Goal: Task Accomplishment & Management: Manage account settings

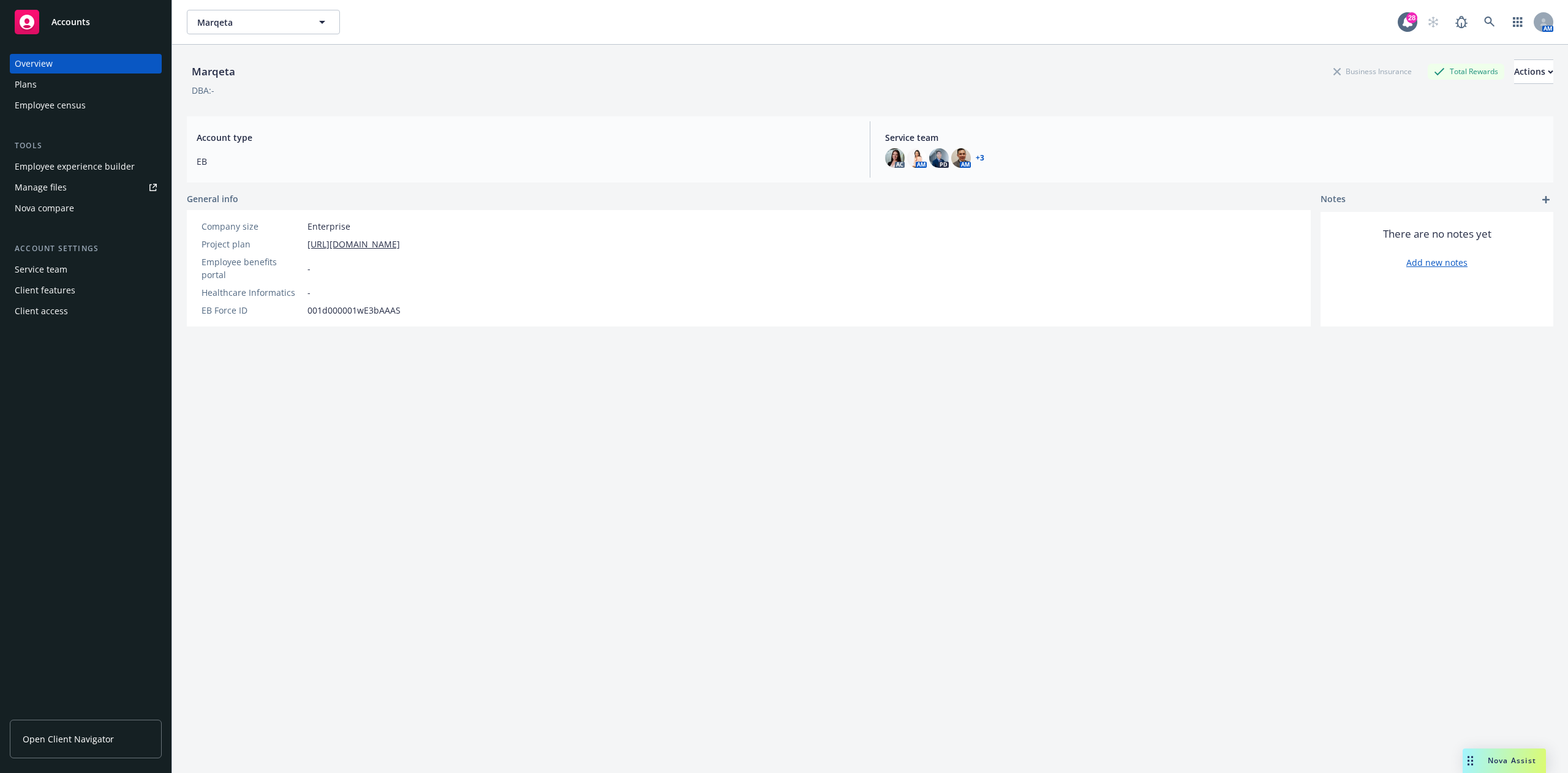
drag, startPoint x: 0, startPoint y: 0, endPoint x: 52, endPoint y: 76, distance: 92.1
click at [52, 76] on div "Plans" at bounding box center [86, 85] width 142 height 19
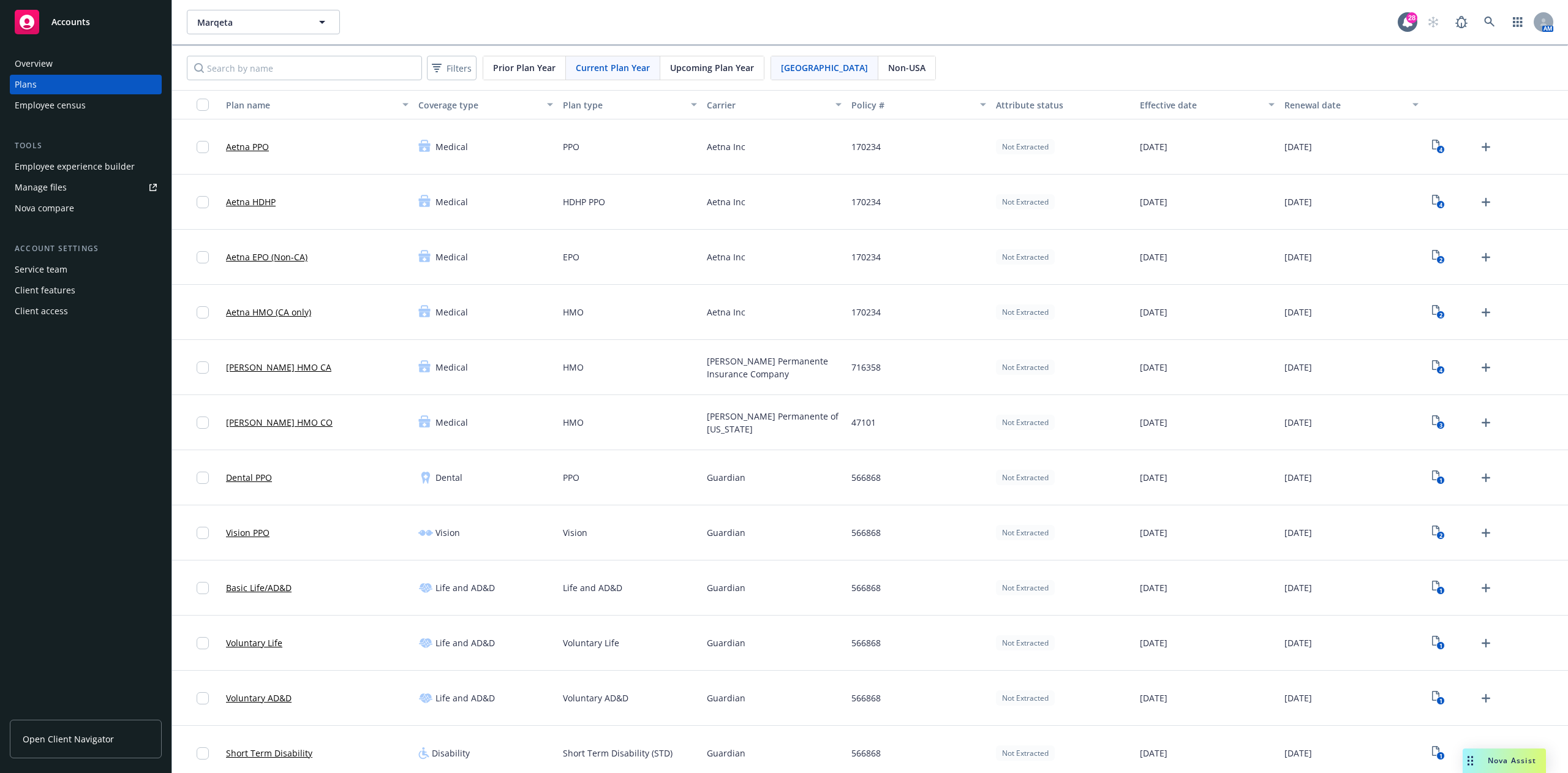
click at [717, 77] on div "Upcoming Plan Year" at bounding box center [712, 68] width 103 height 23
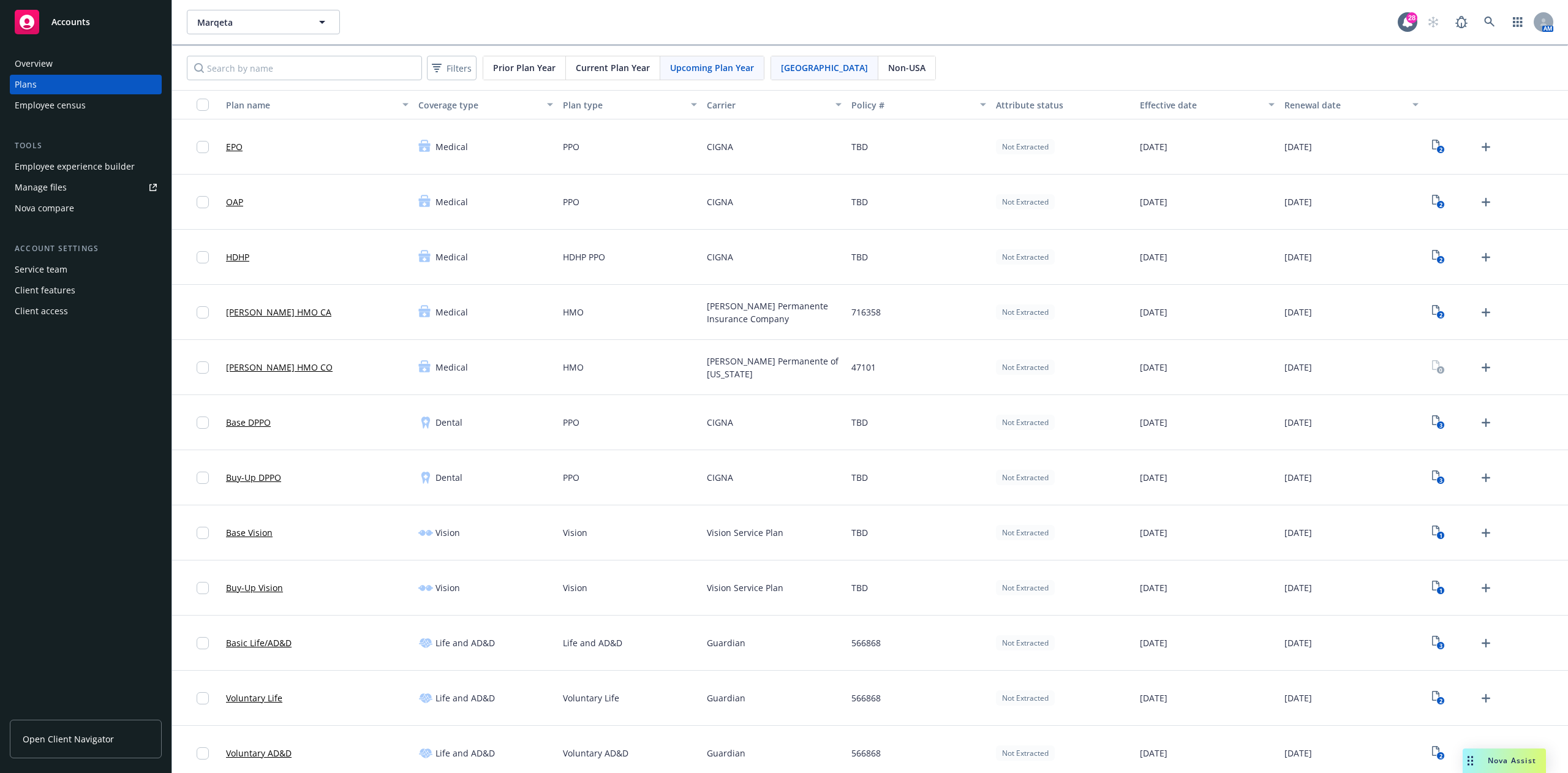
scroll to position [1332, 0]
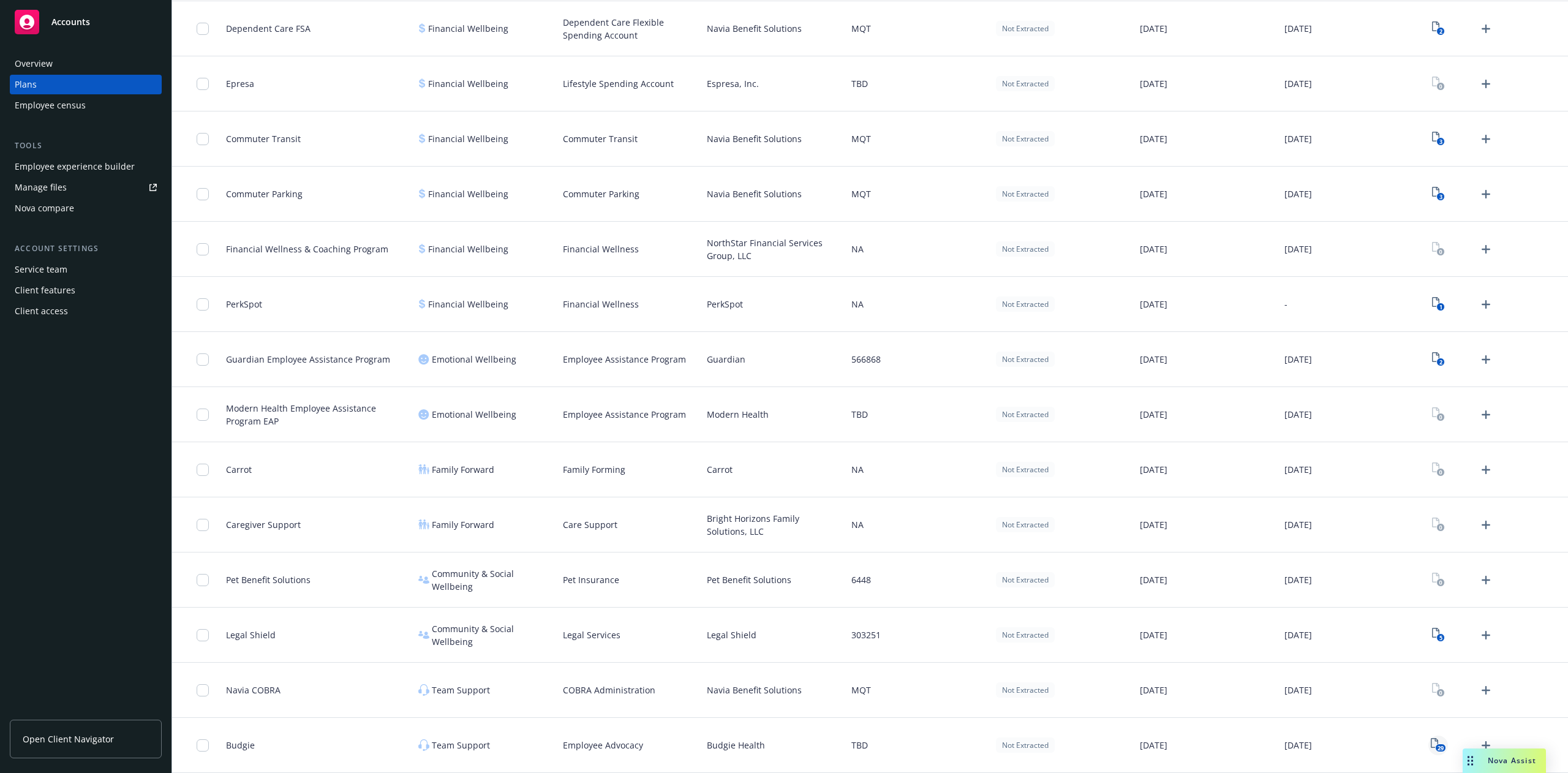
click at [1437, 750] on text "29" at bounding box center [1440, 749] width 6 height 8
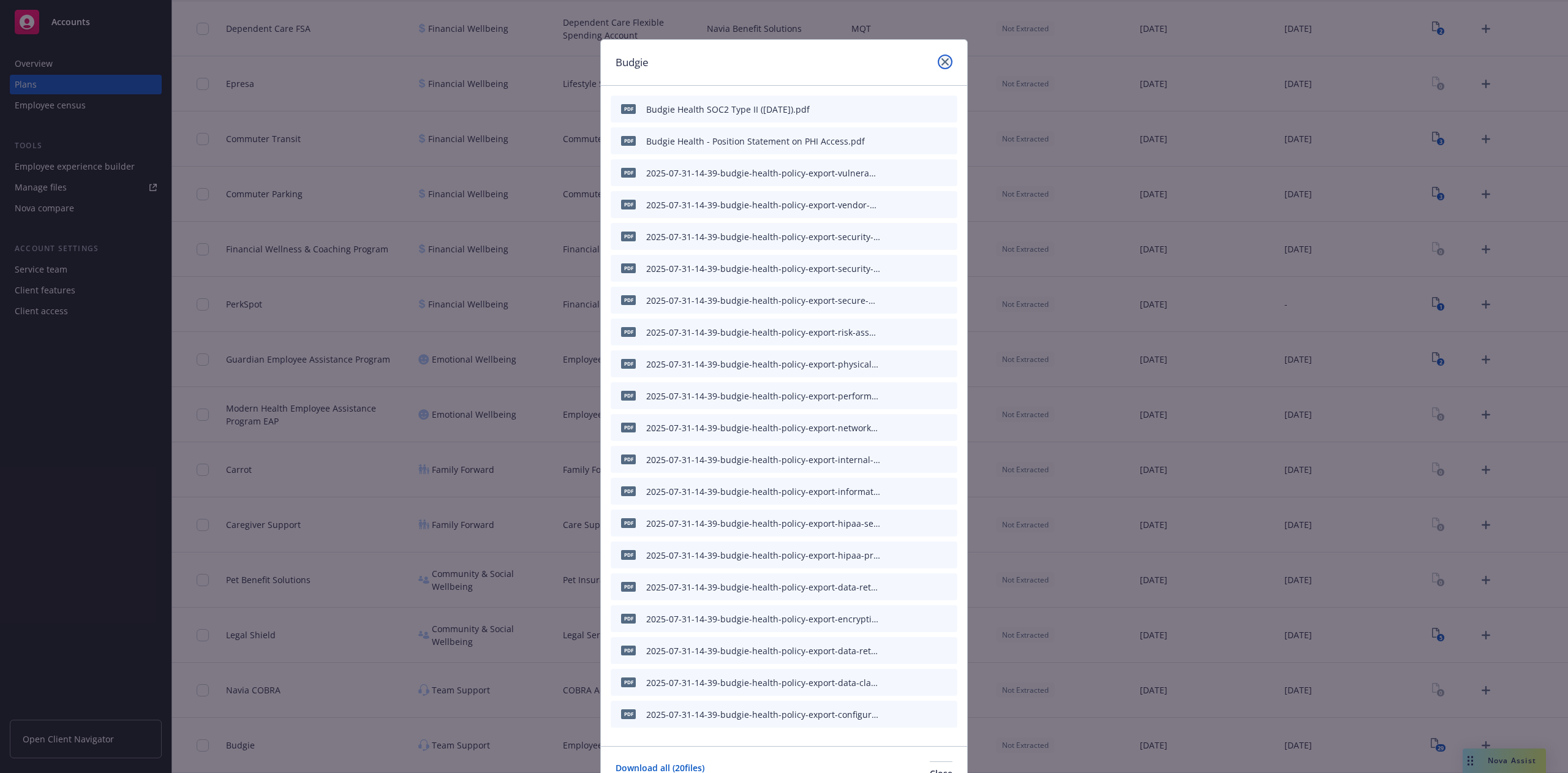
click at [941, 58] on icon "close" at bounding box center [945, 62] width 8 height 8
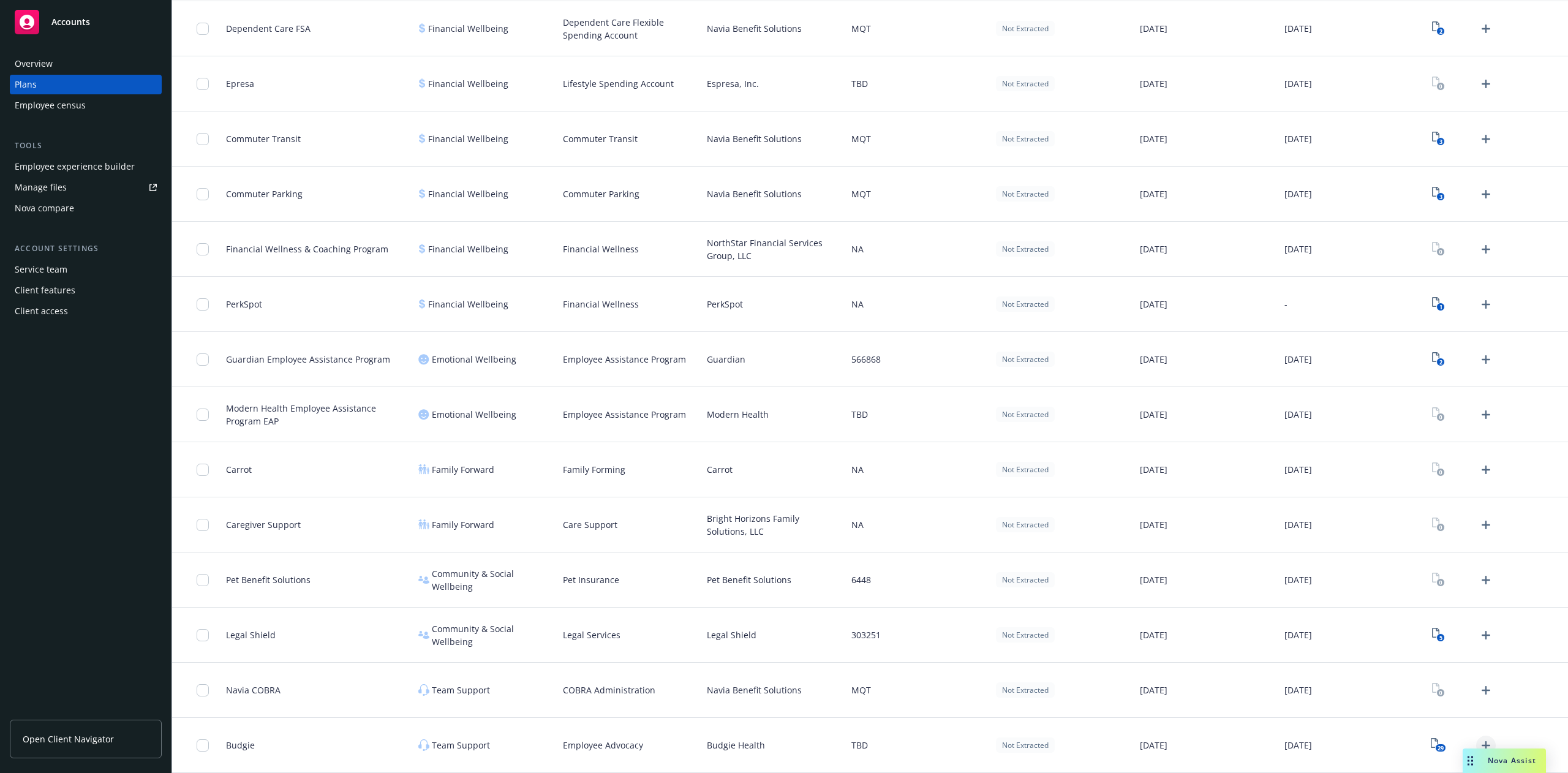
click at [1479, 742] on icon "Upload Plan Documents" at bounding box center [1486, 745] width 15 height 15
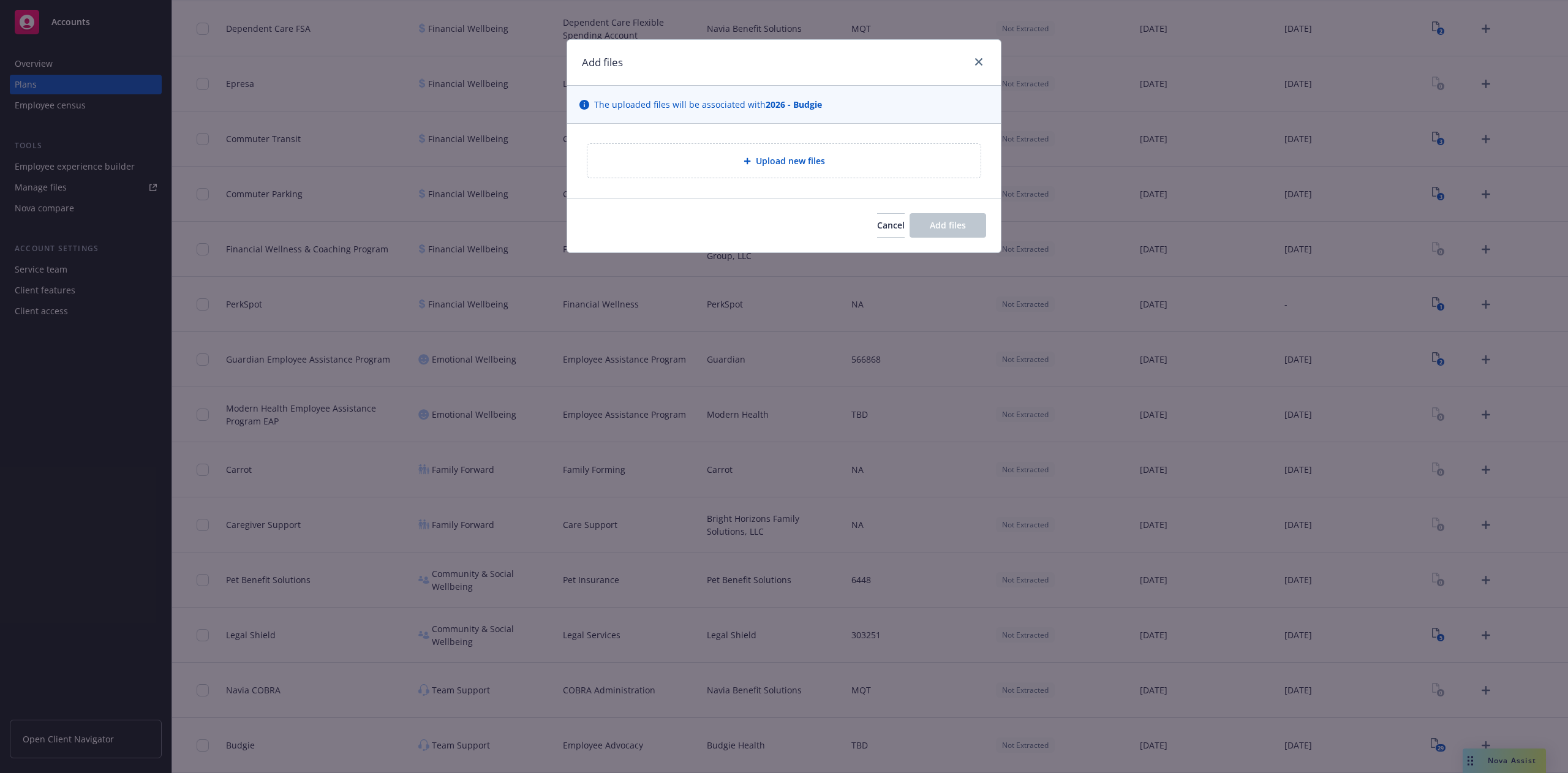
click at [770, 170] on div "Upload new files" at bounding box center [784, 161] width 394 height 34
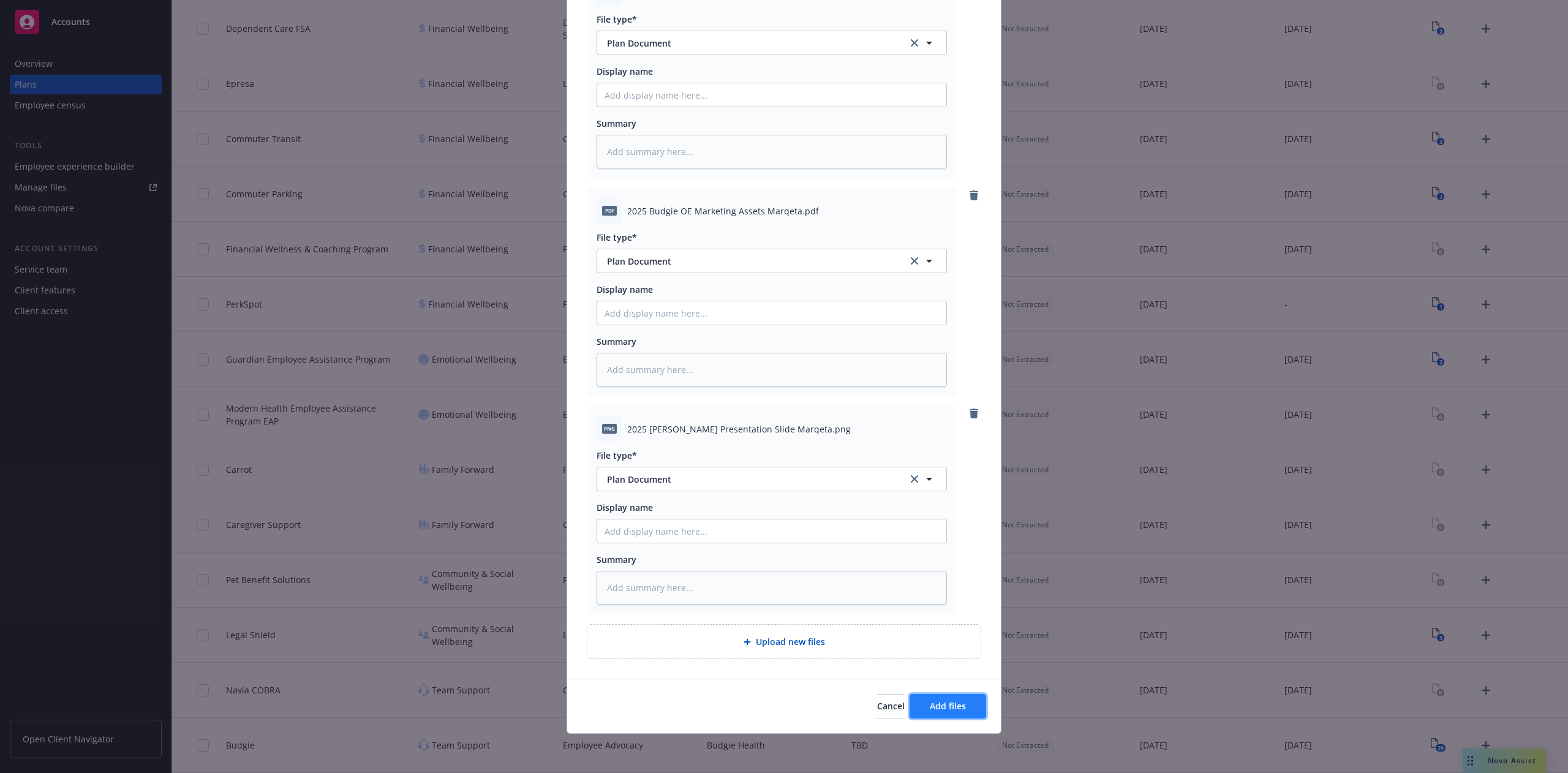
click at [959, 704] on button "Add files" at bounding box center [948, 706] width 77 height 24
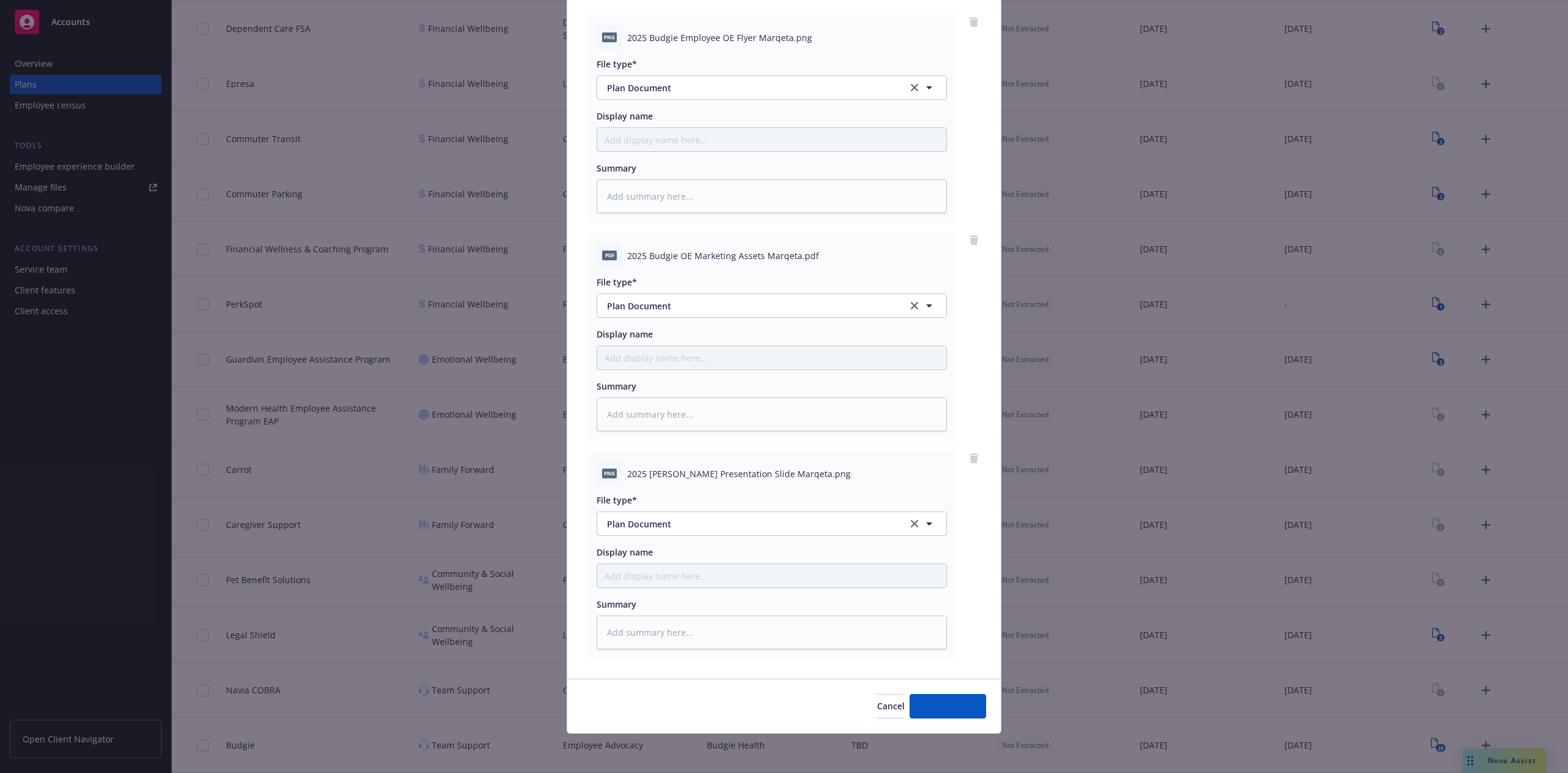
scroll to position [129, 0]
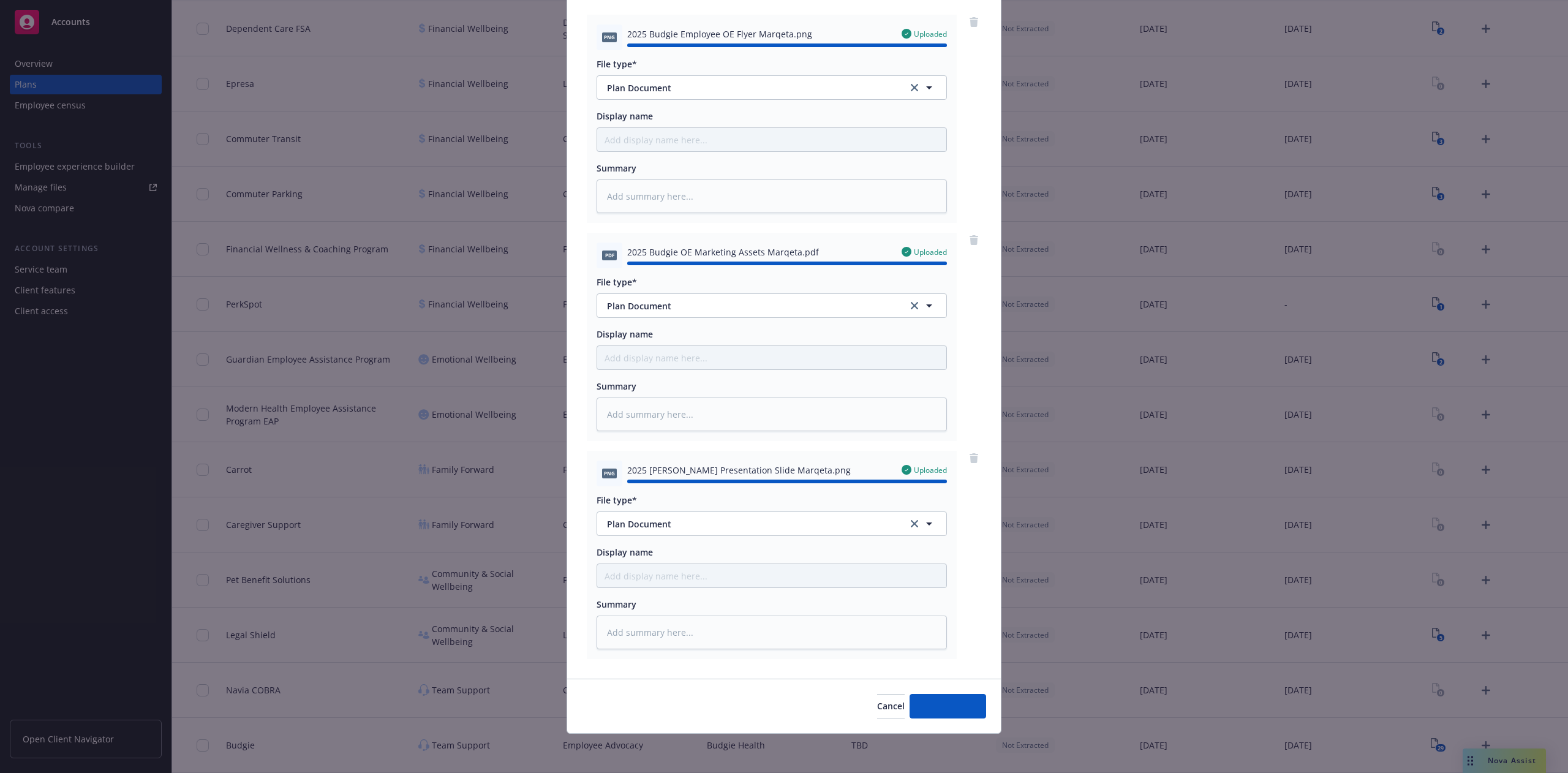
type textarea "x"
